Goal: Download file/media

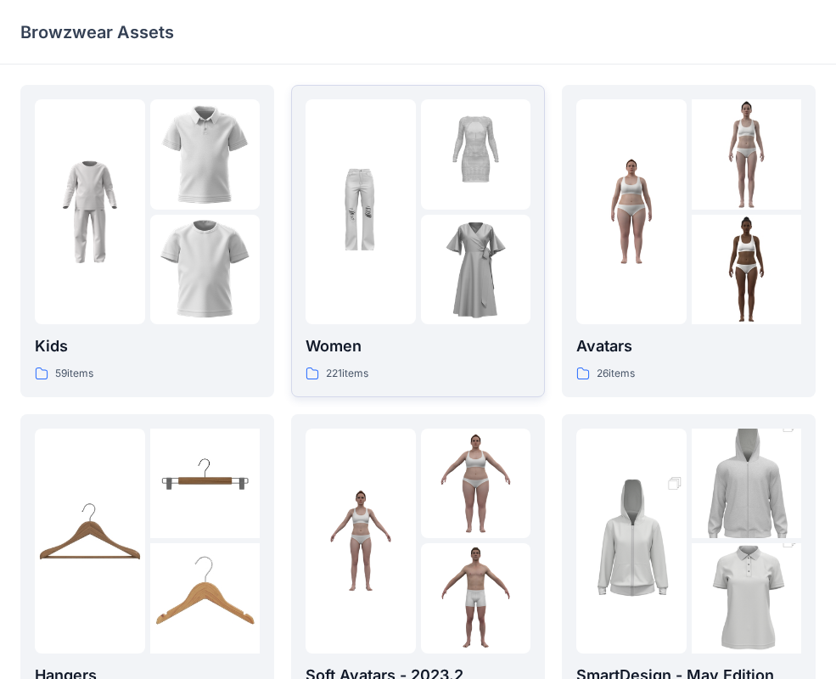
click at [363, 266] on img at bounding box center [360, 212] width 110 height 110
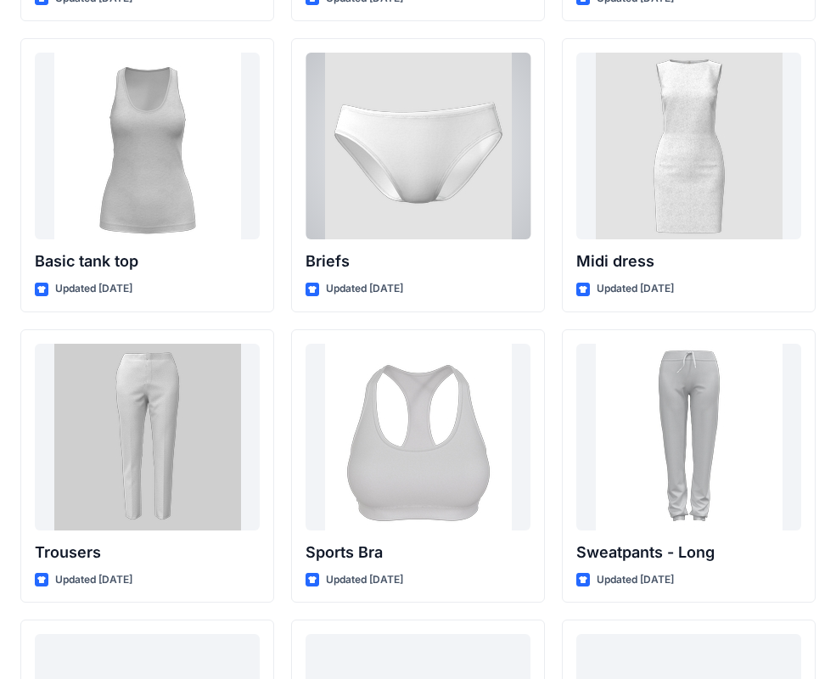
scroll to position [14200, 0]
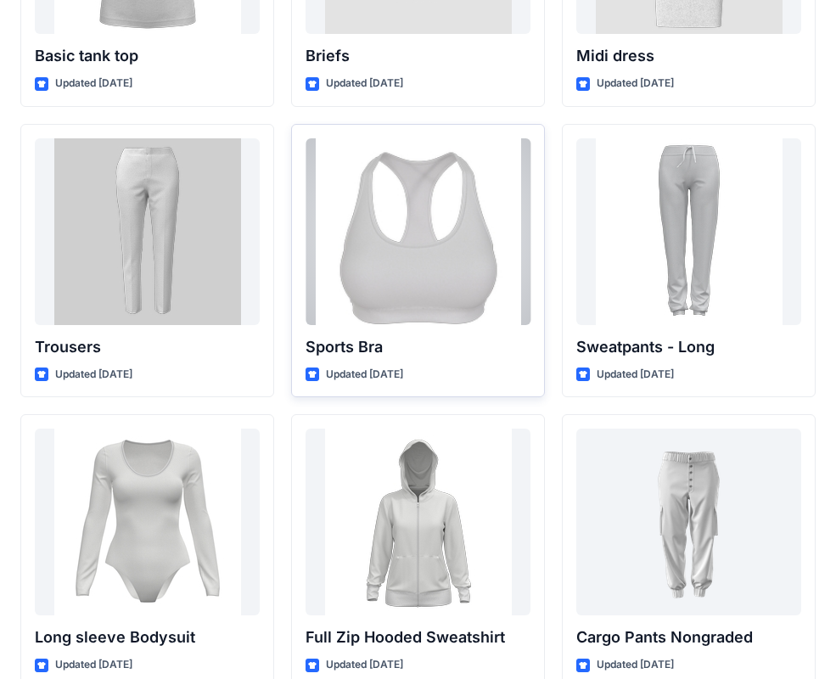
click at [430, 254] on div at bounding box center [417, 231] width 225 height 187
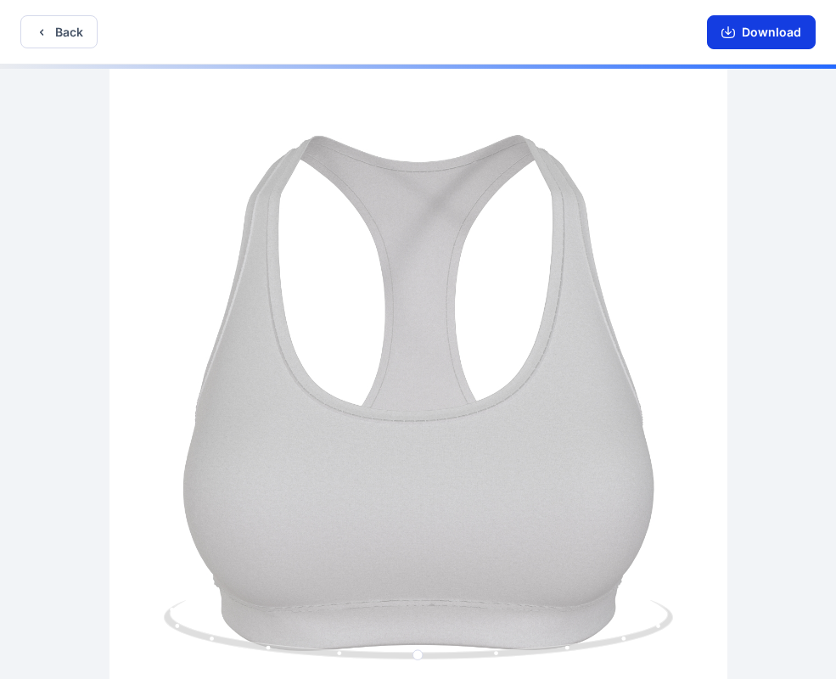
click at [747, 44] on button "Download" at bounding box center [761, 32] width 109 height 34
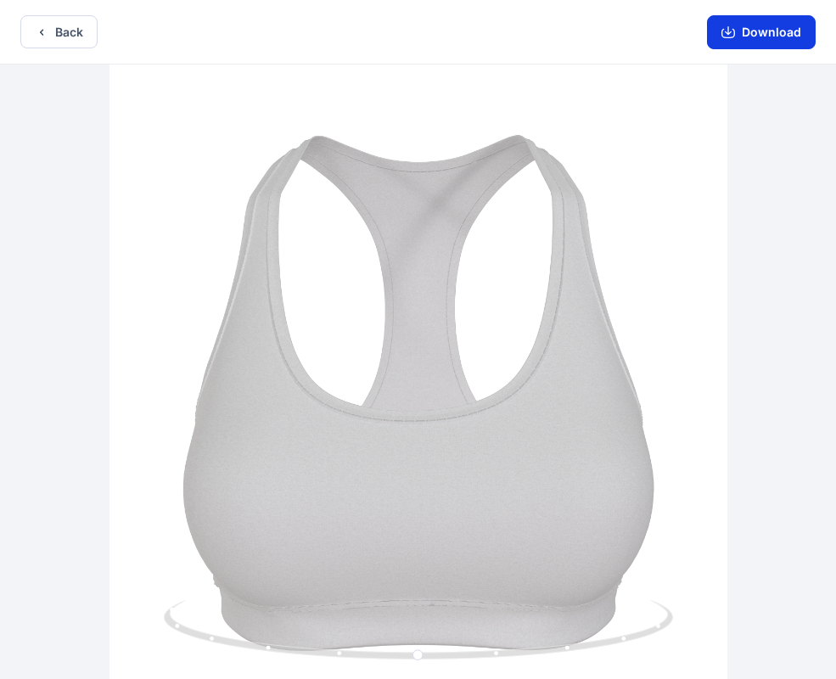
click at [752, 30] on button "Download" at bounding box center [761, 32] width 109 height 34
click at [658, 320] on div at bounding box center [418, 373] width 836 height 618
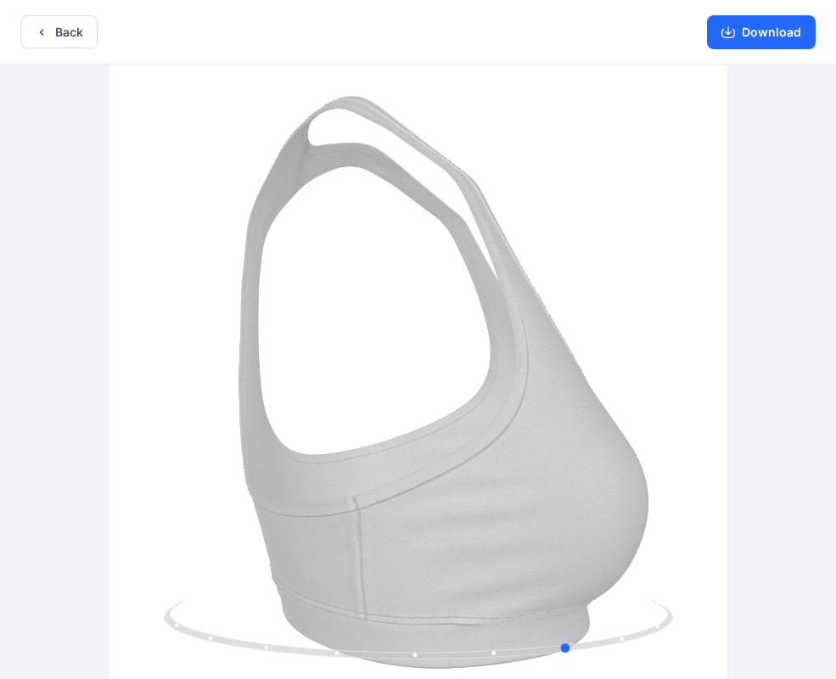
drag, startPoint x: 685, startPoint y: 254, endPoint x: 316, endPoint y: 304, distance: 371.6
click at [316, 304] on div at bounding box center [418, 373] width 836 height 618
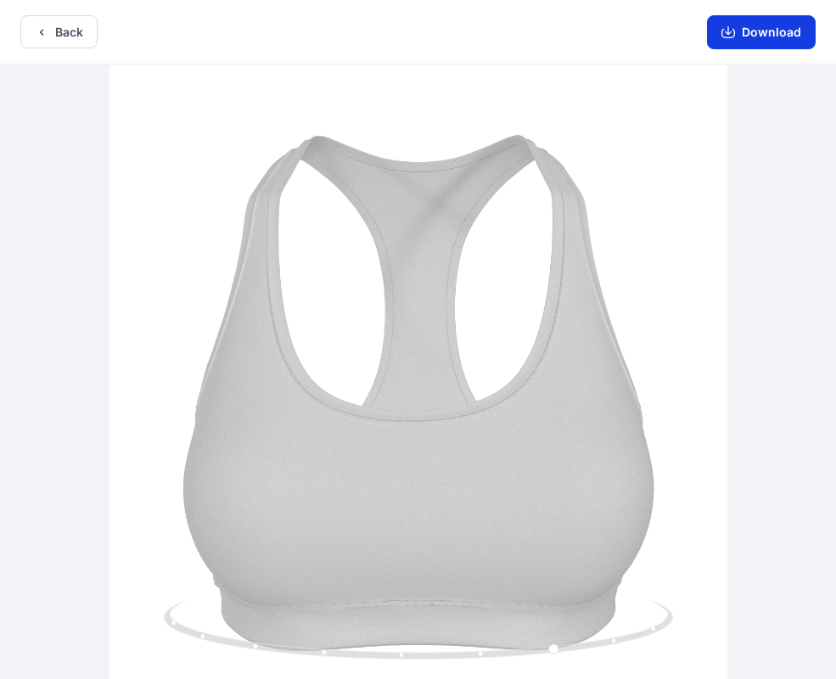
click at [756, 36] on button "Download" at bounding box center [761, 32] width 109 height 34
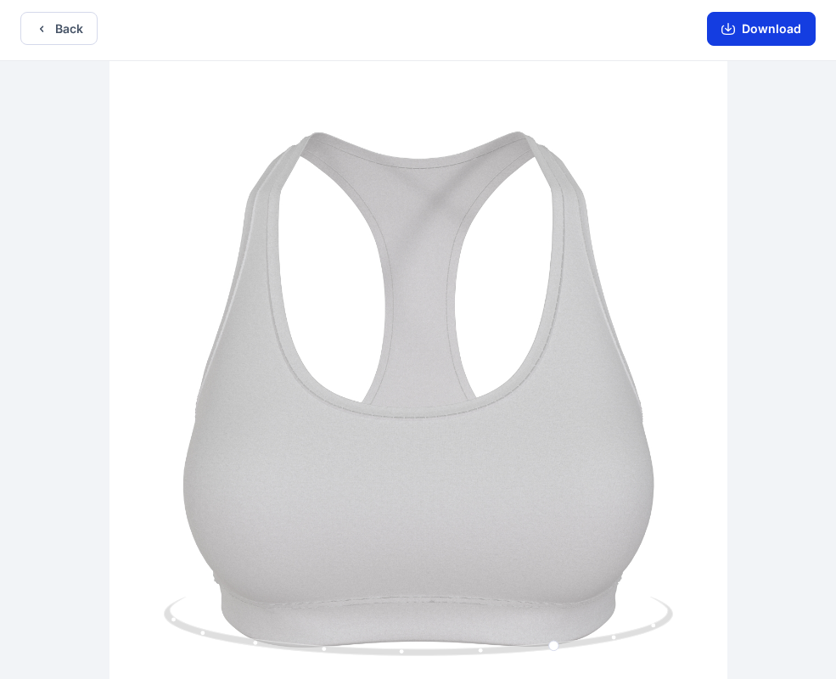
click at [738, 35] on button "Download" at bounding box center [761, 29] width 109 height 34
click at [79, 40] on button "Back" at bounding box center [58, 28] width 77 height 33
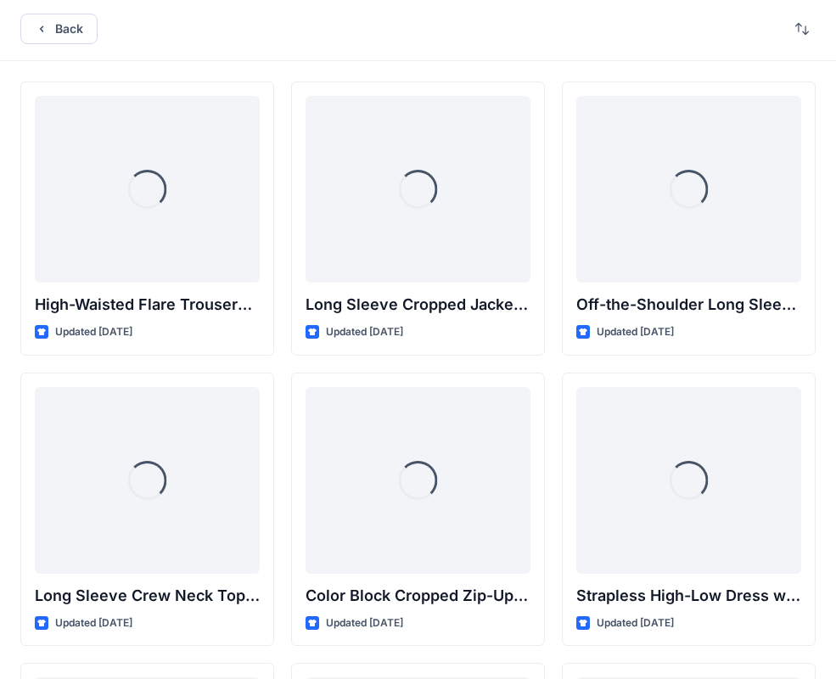
scroll to position [14200, 0]
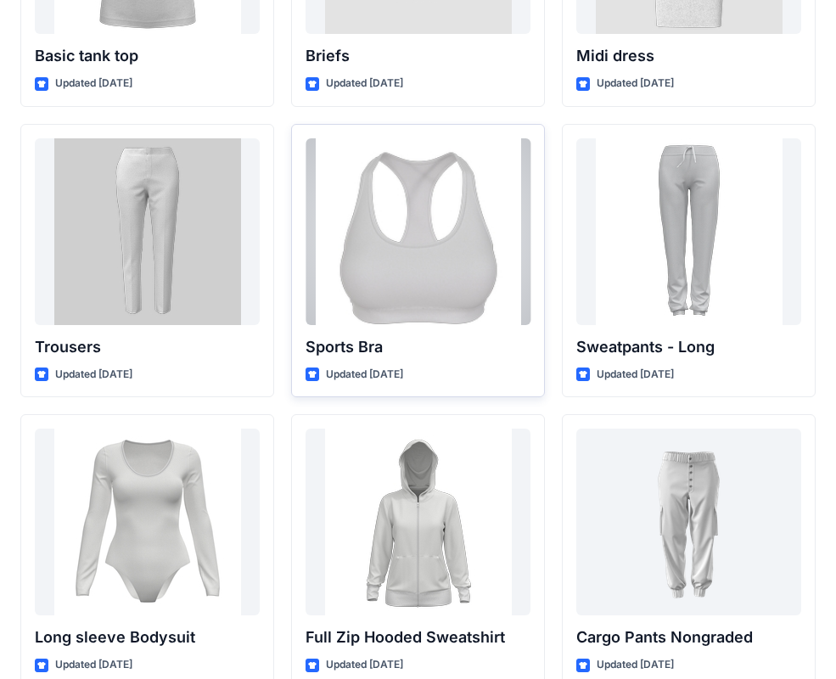
click at [403, 329] on div "Sports Bra Updated [DATE]" at bounding box center [418, 261] width 254 height 274
click at [475, 295] on div at bounding box center [417, 231] width 225 height 187
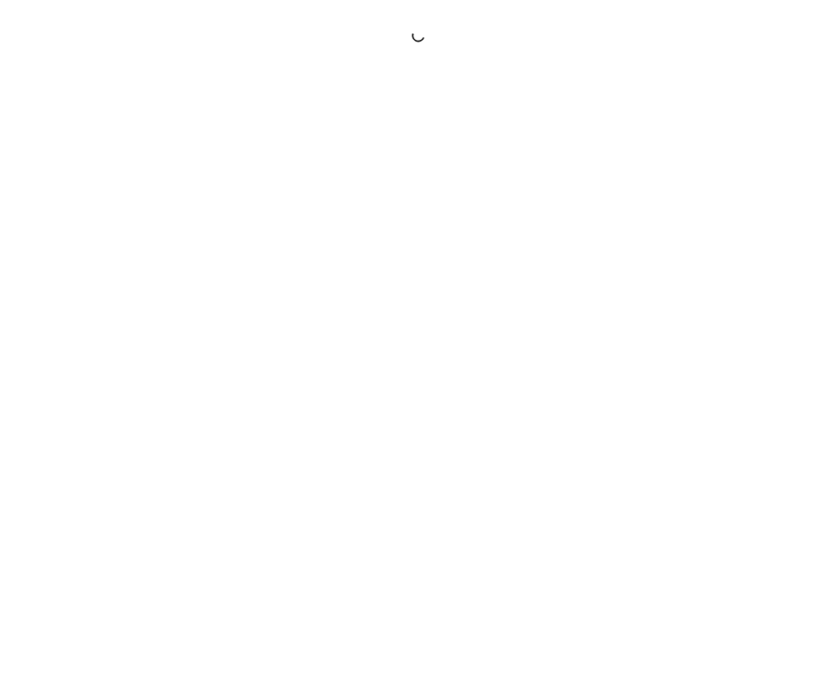
click at [475, 295] on div at bounding box center [418, 339] width 836 height 679
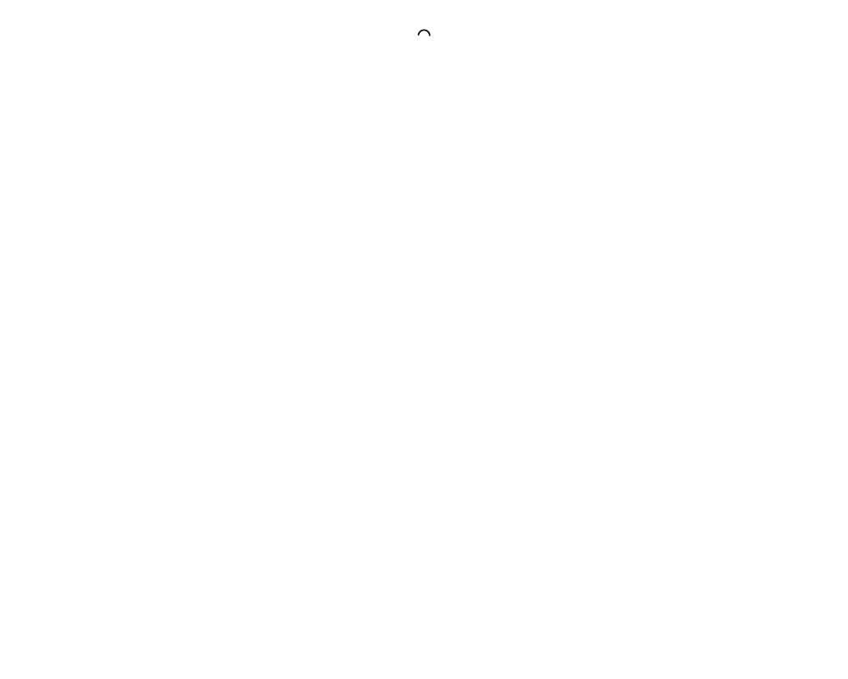
click at [475, 295] on div at bounding box center [424, 339] width 848 height 679
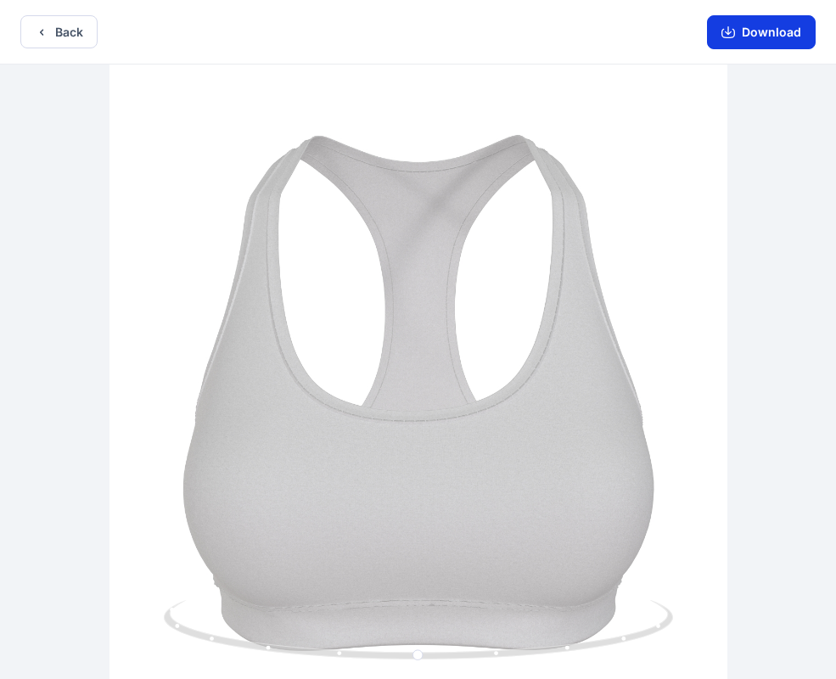
click at [733, 34] on icon "button" at bounding box center [728, 32] width 14 height 14
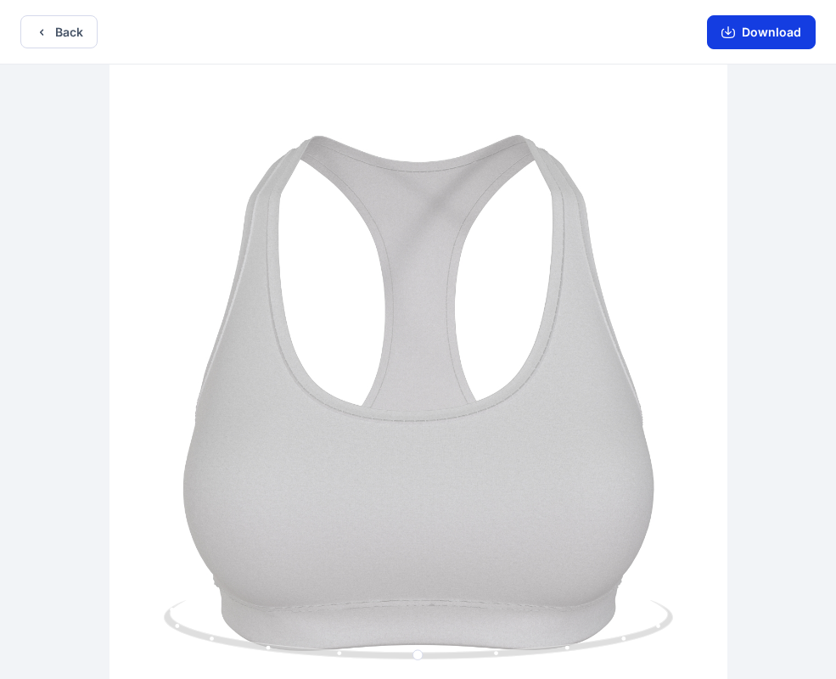
click at [733, 34] on icon "button" at bounding box center [728, 32] width 14 height 14
click at [716, 167] on div at bounding box center [418, 373] width 836 height 618
